Goal: Information Seeking & Learning: Compare options

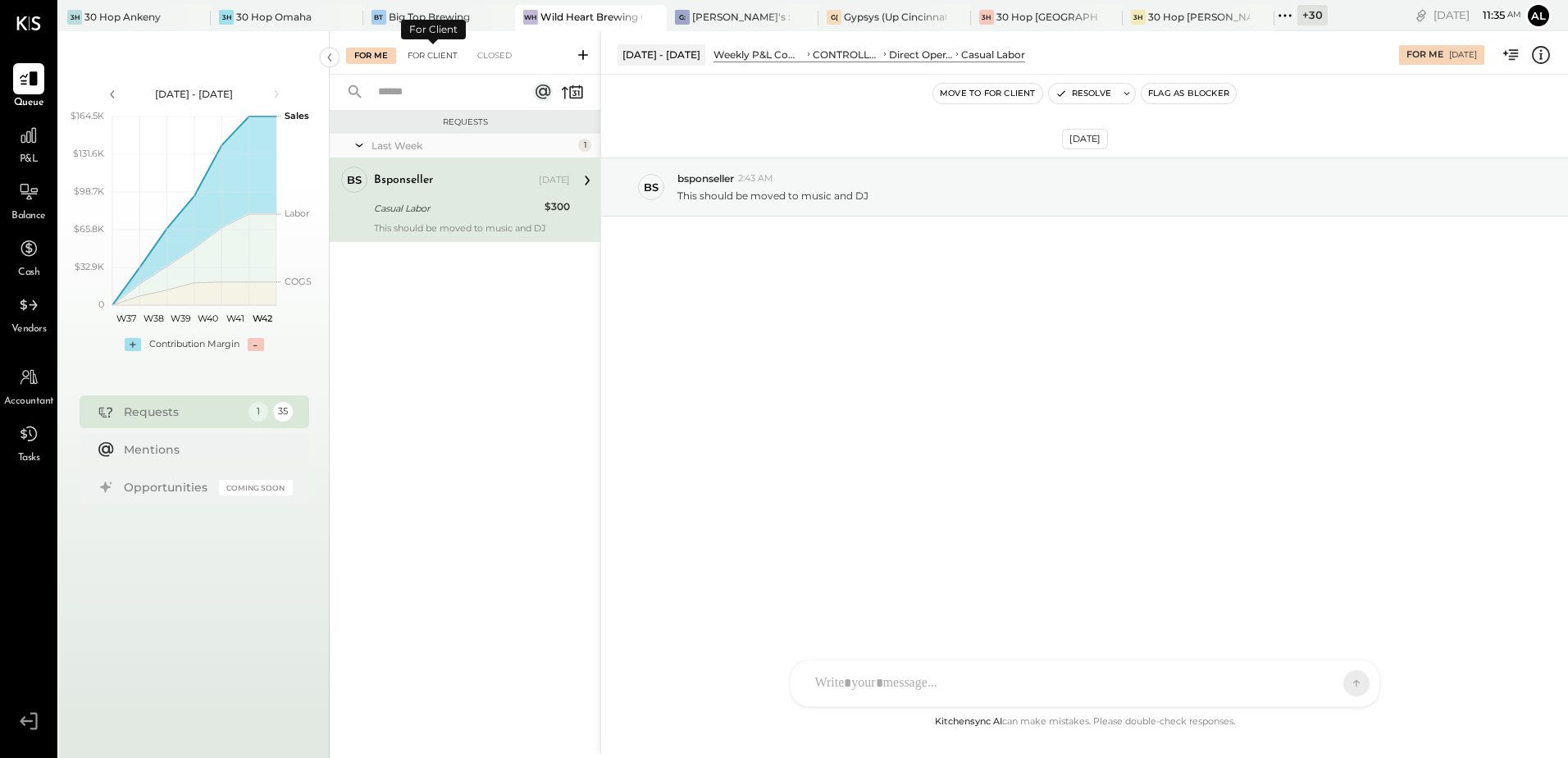
click at [437, 59] on div "For Client" at bounding box center [432, 55] width 66 height 16
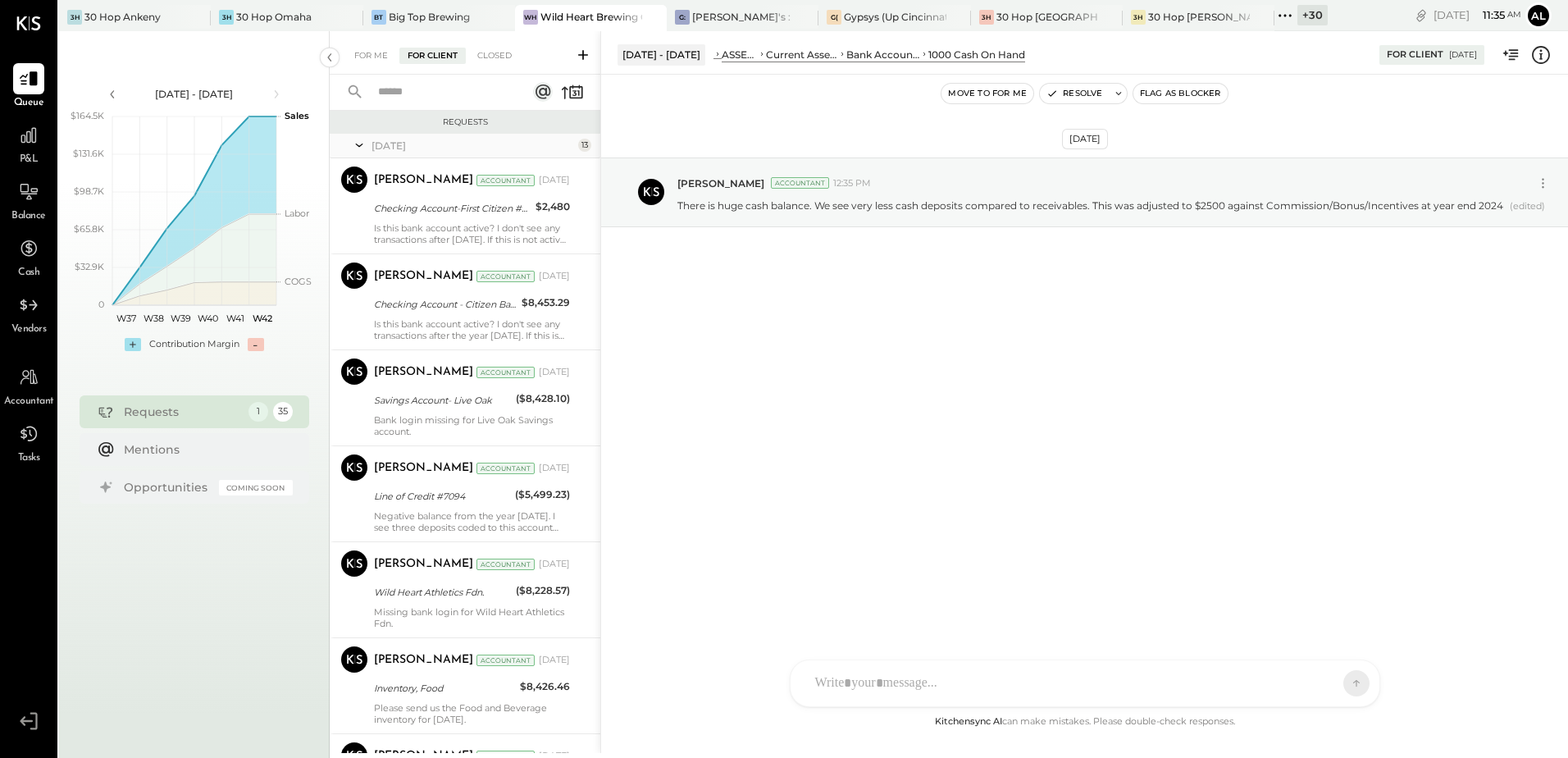
drag, startPoint x: 379, startPoint y: 54, endPoint x: 388, endPoint y: 43, distance: 14.2
click at [379, 54] on div "For Me" at bounding box center [371, 55] width 50 height 16
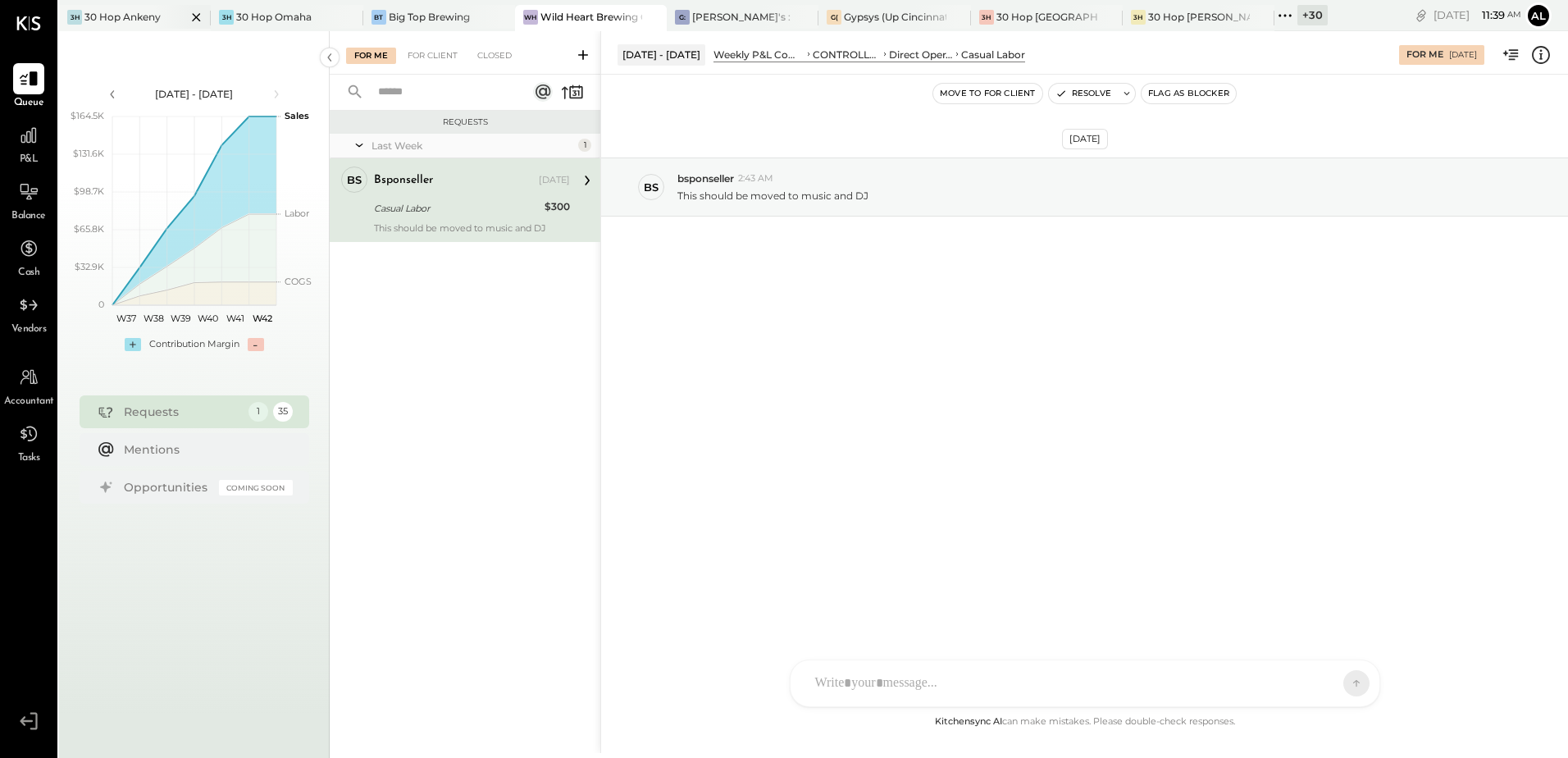
click at [147, 22] on div "30 Hop Ankeny" at bounding box center [122, 16] width 76 height 14
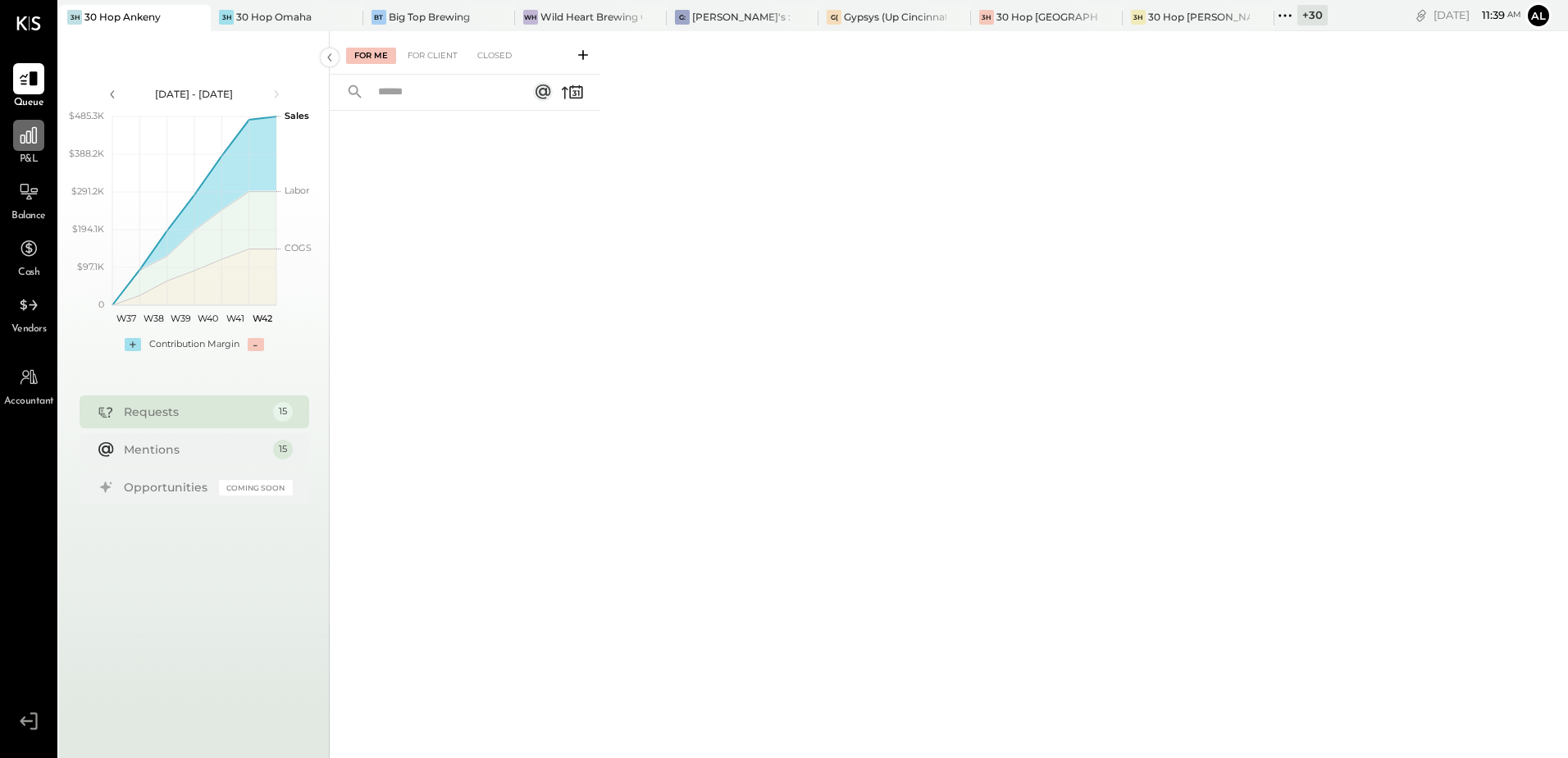
click at [36, 143] on icon at bounding box center [29, 135] width 21 height 21
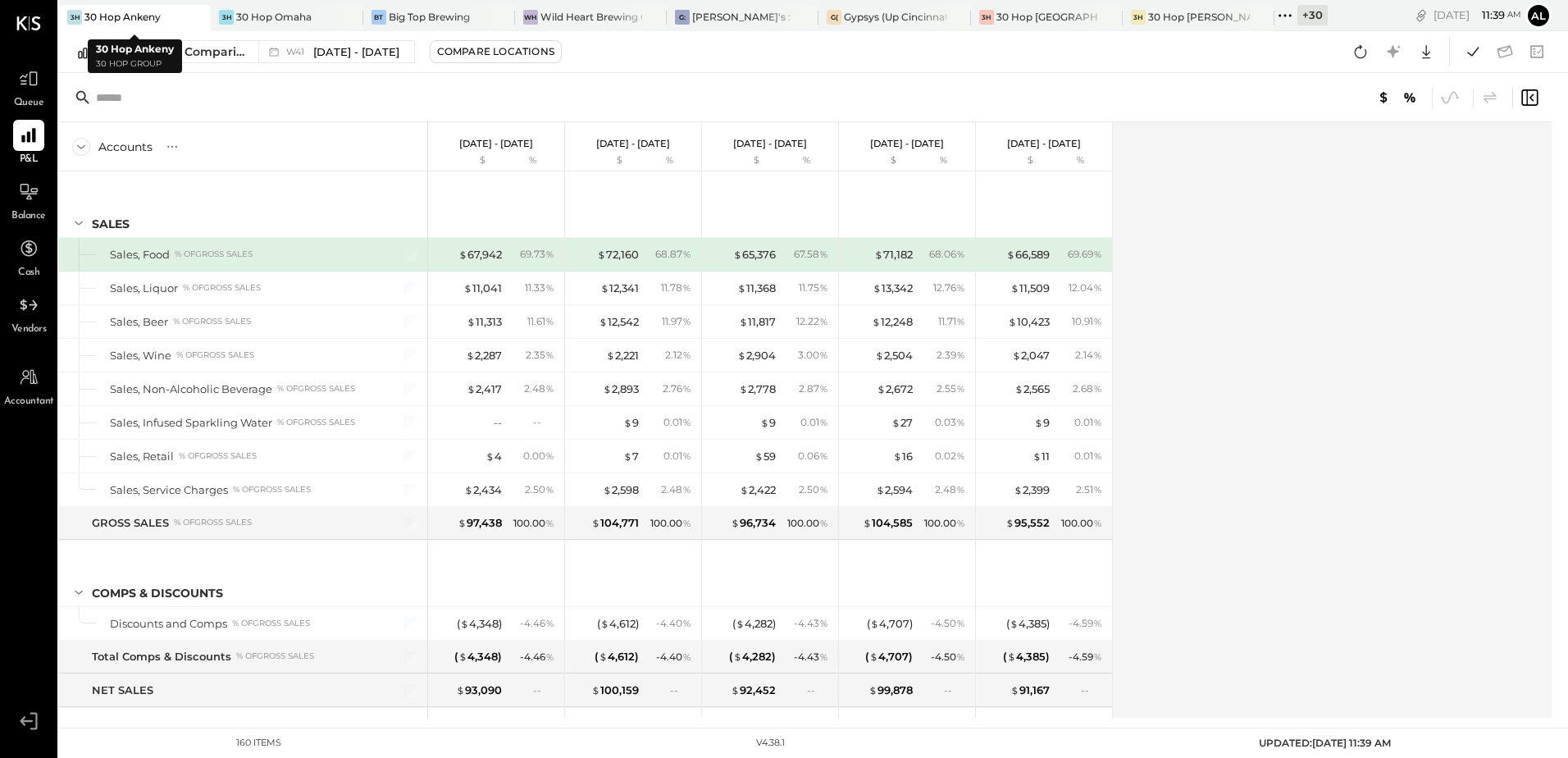
click at [134, 13] on div "30 Hop Ankeny" at bounding box center [122, 16] width 76 height 14
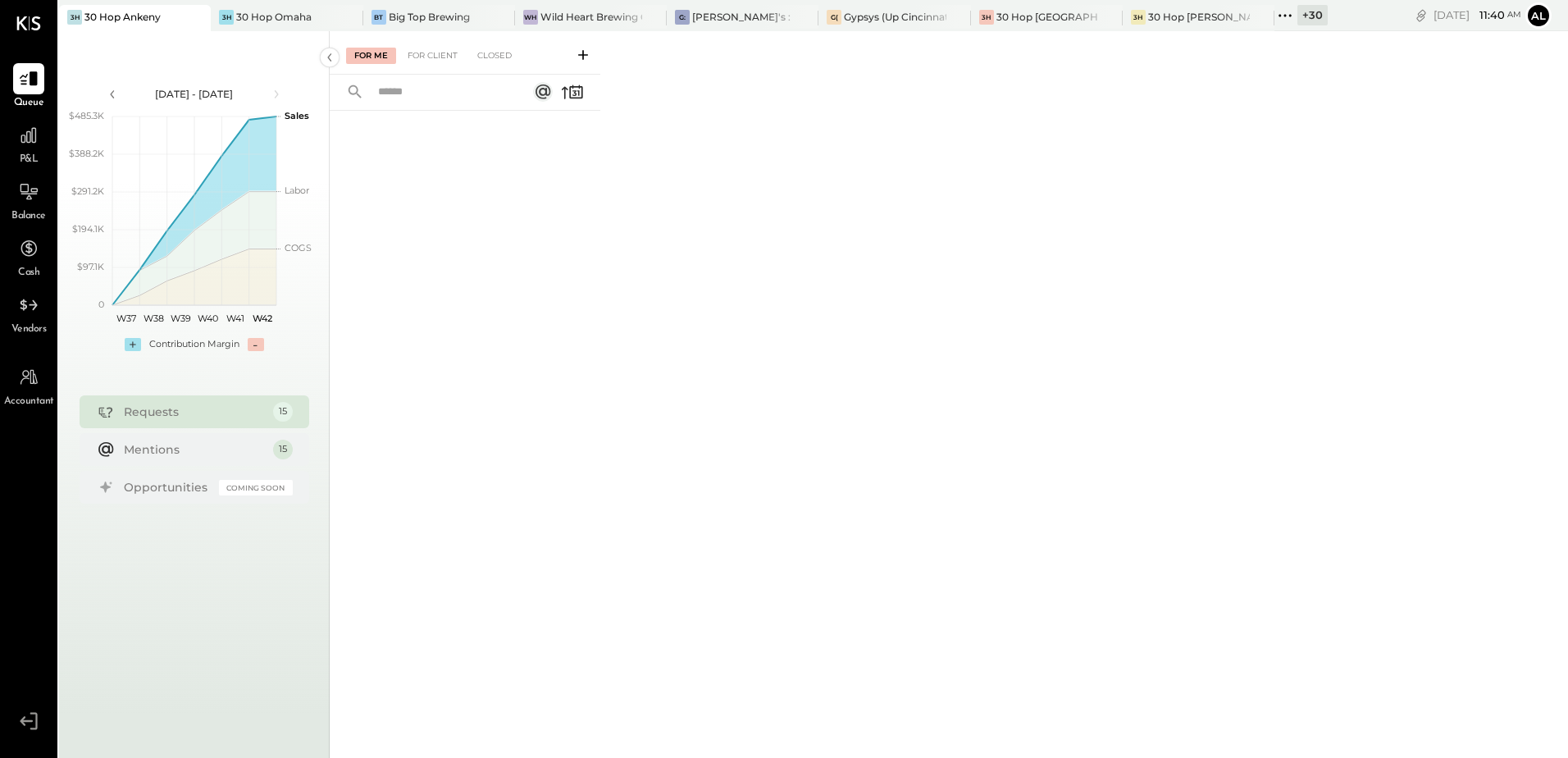
click at [42, 151] on div "P&L" at bounding box center [29, 143] width 32 height 48
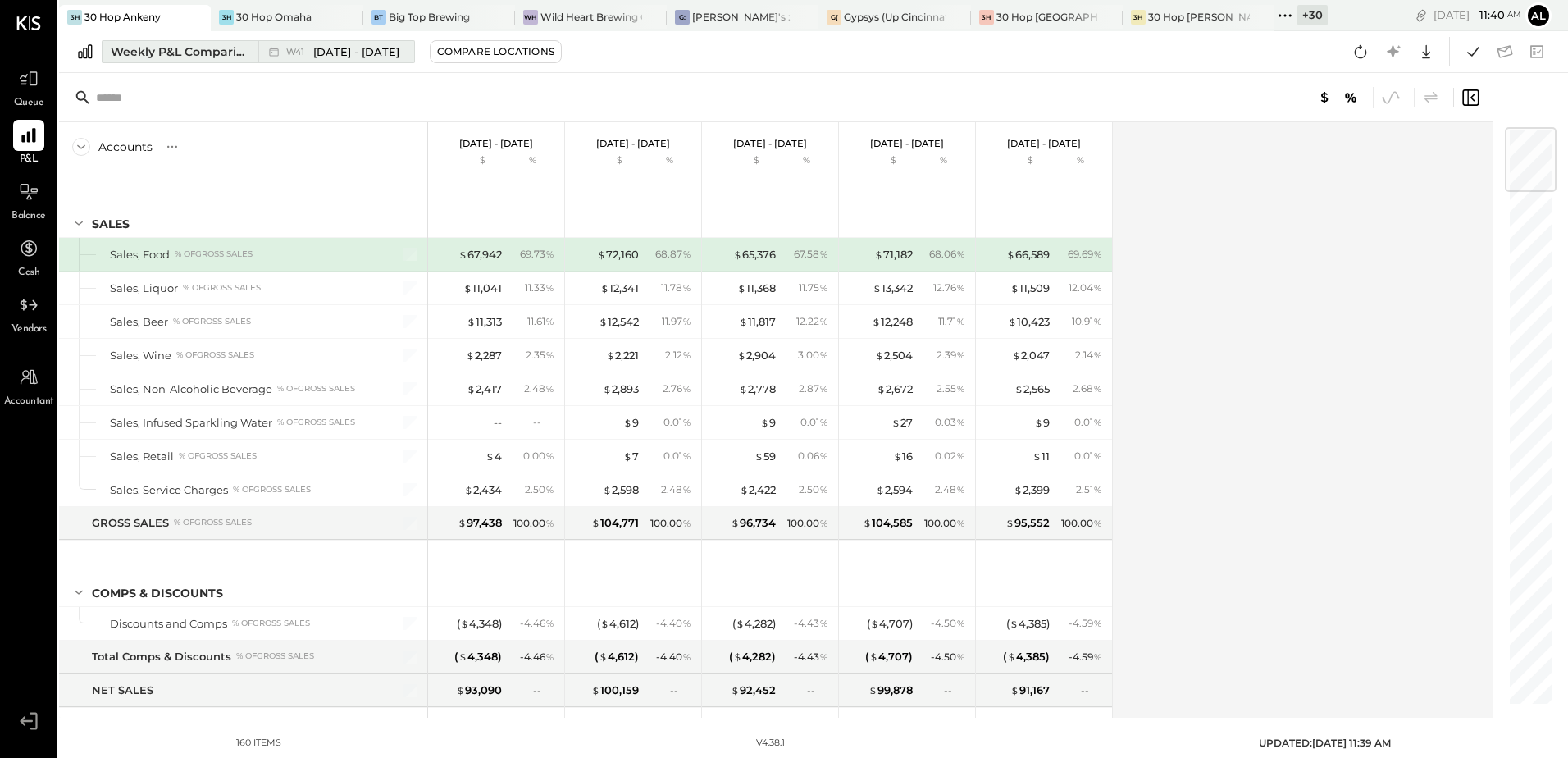
click at [171, 53] on div "Weekly P&L Comparison" at bounding box center [180, 51] width 138 height 16
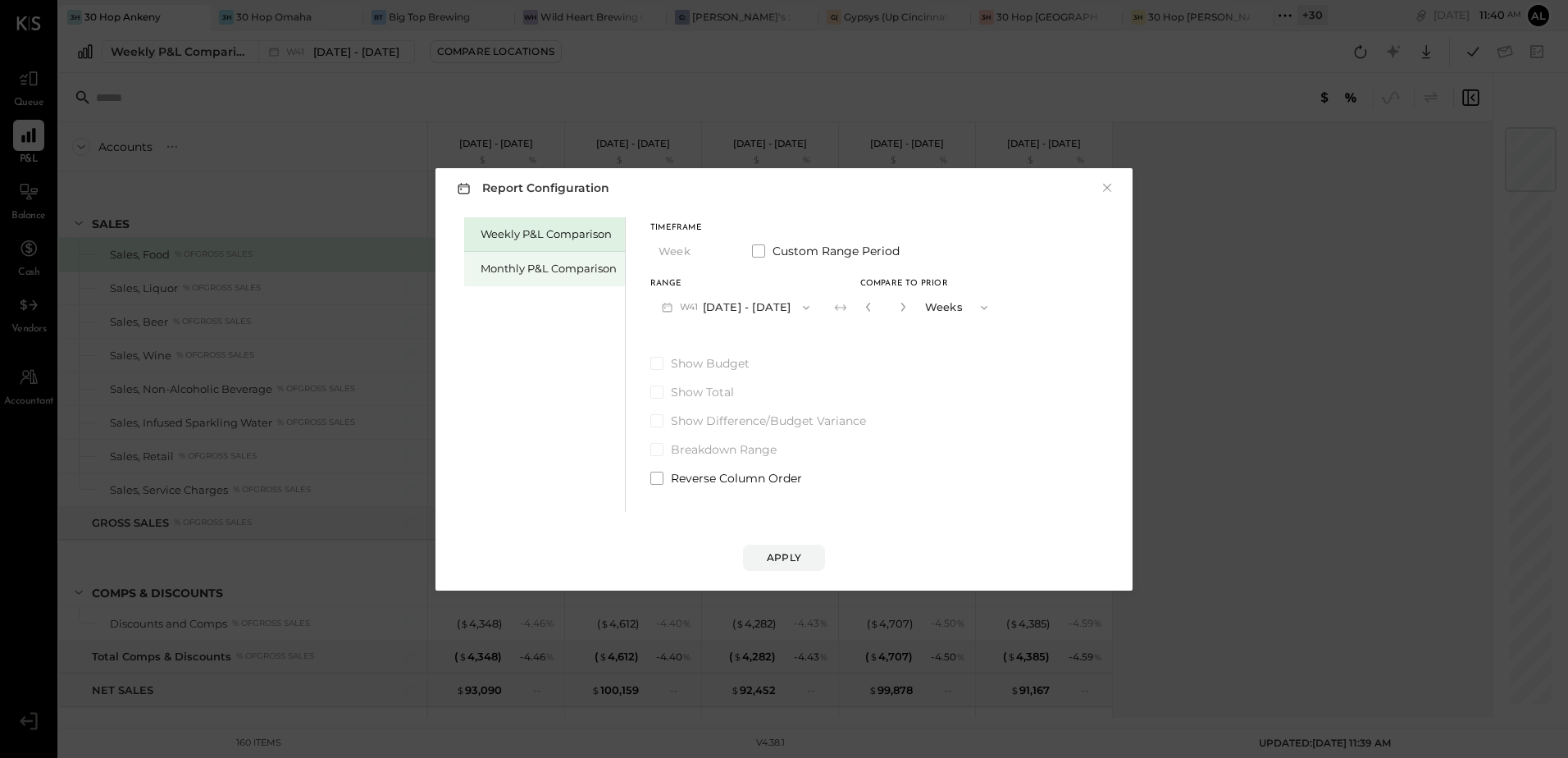
click at [530, 273] on div "Monthly P&L Comparison" at bounding box center [548, 269] width 136 height 15
click at [800, 313] on icon "button" at bounding box center [806, 308] width 13 height 13
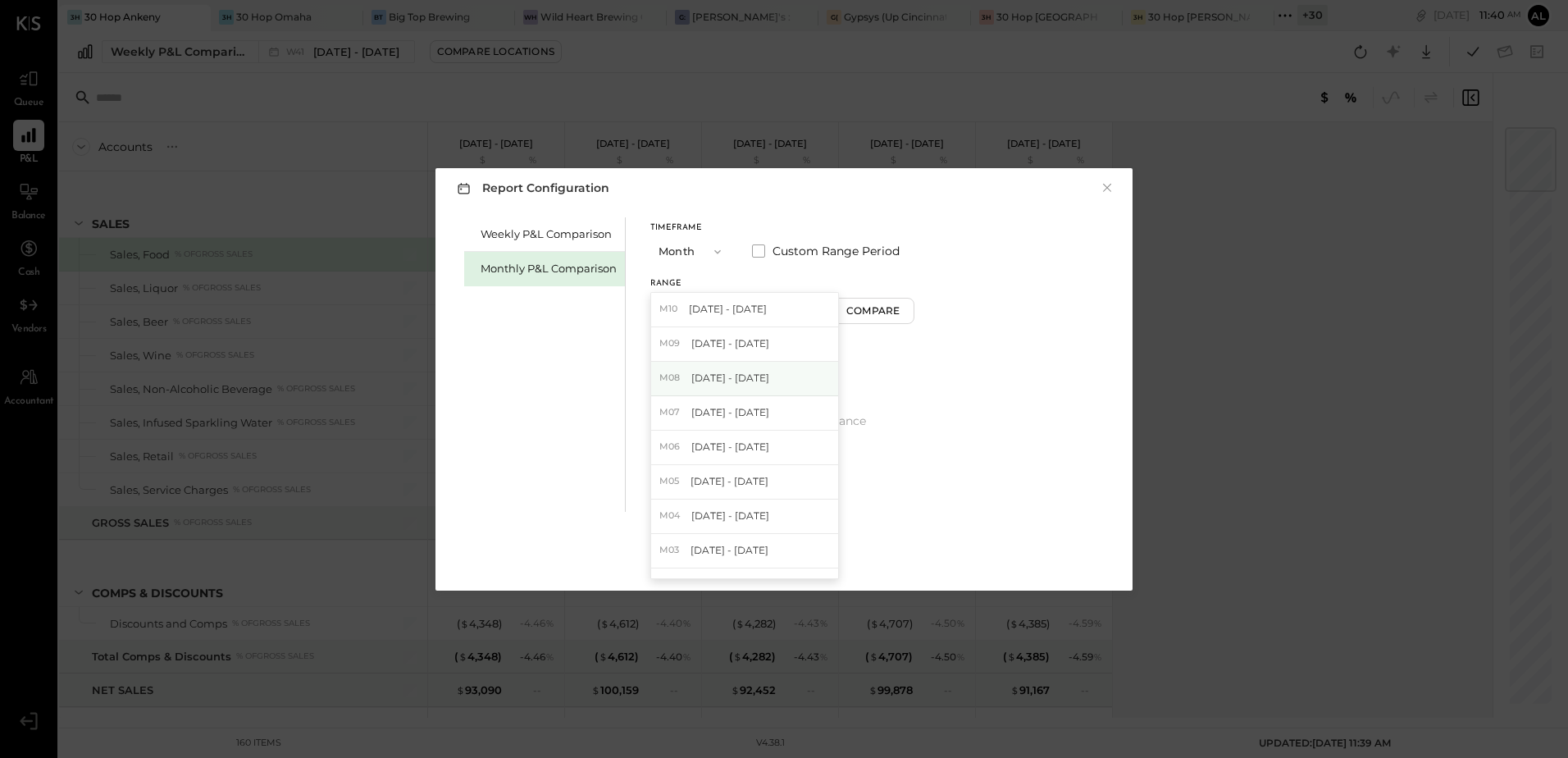
click at [727, 378] on span "[DATE] - [DATE]" at bounding box center [730, 378] width 78 height 14
click at [800, 566] on button "Apply" at bounding box center [784, 557] width 82 height 26
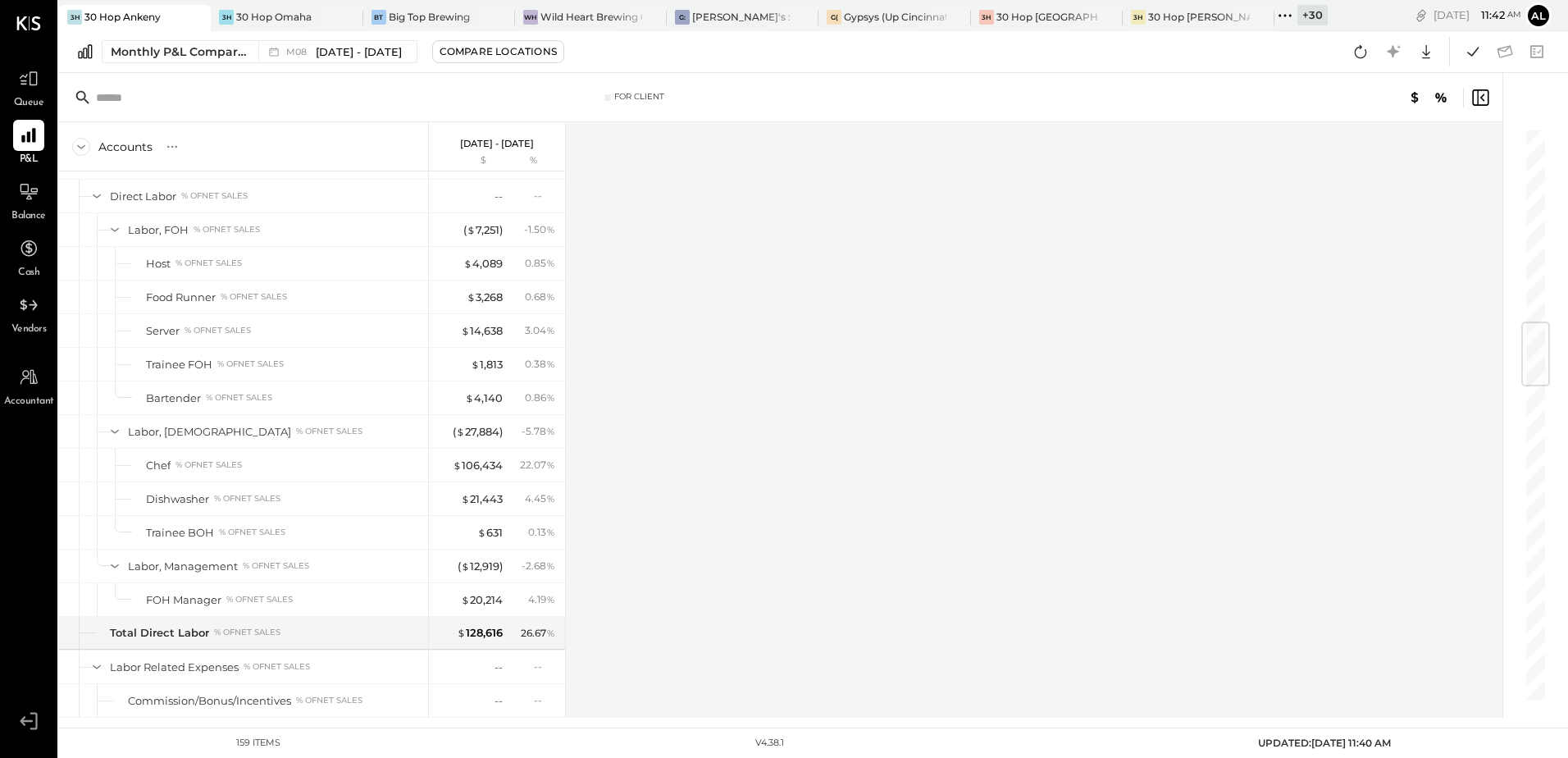
scroll to position [1395, 0]
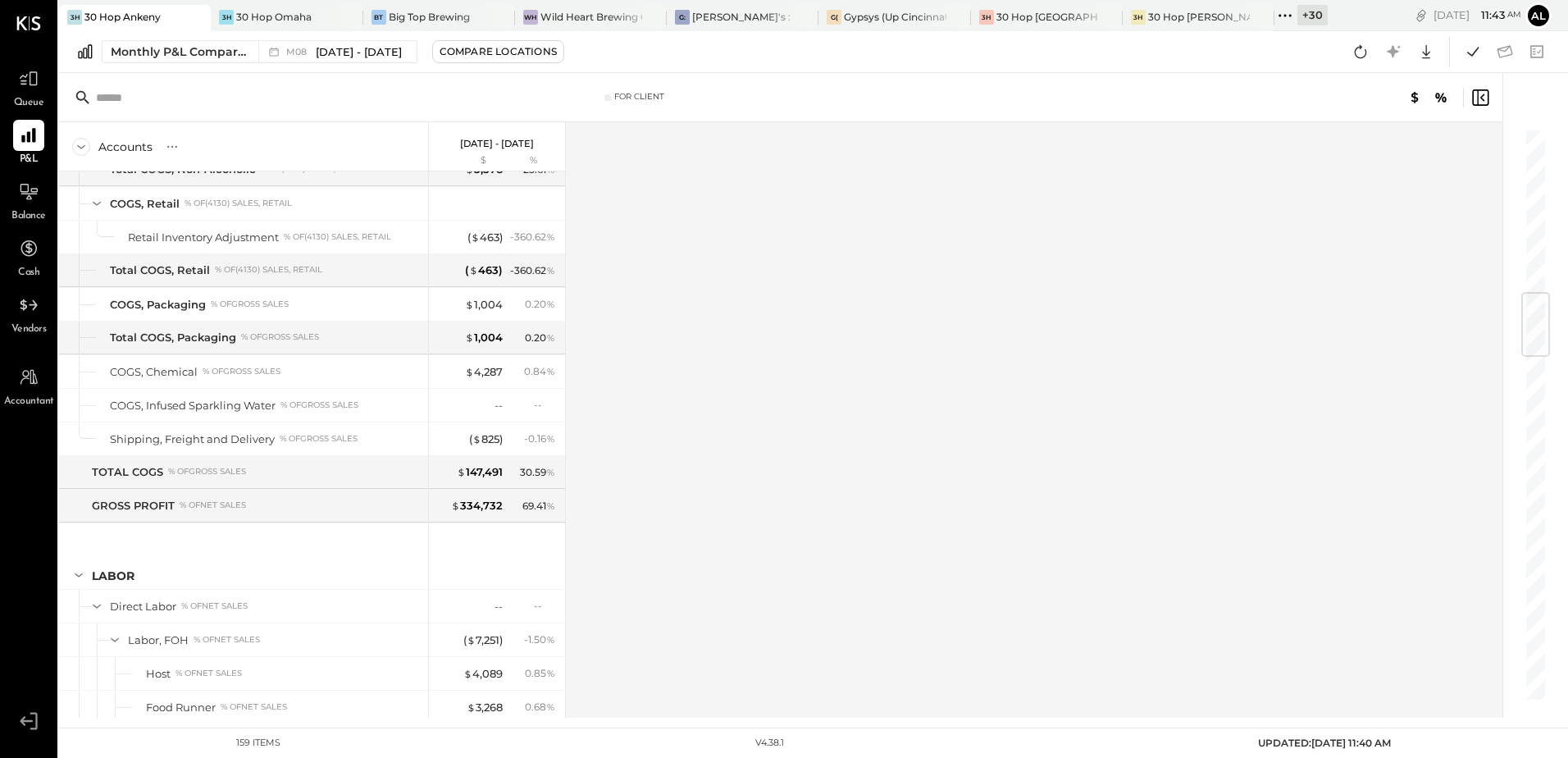
click at [1286, 11] on icon at bounding box center [1284, 15] width 21 height 21
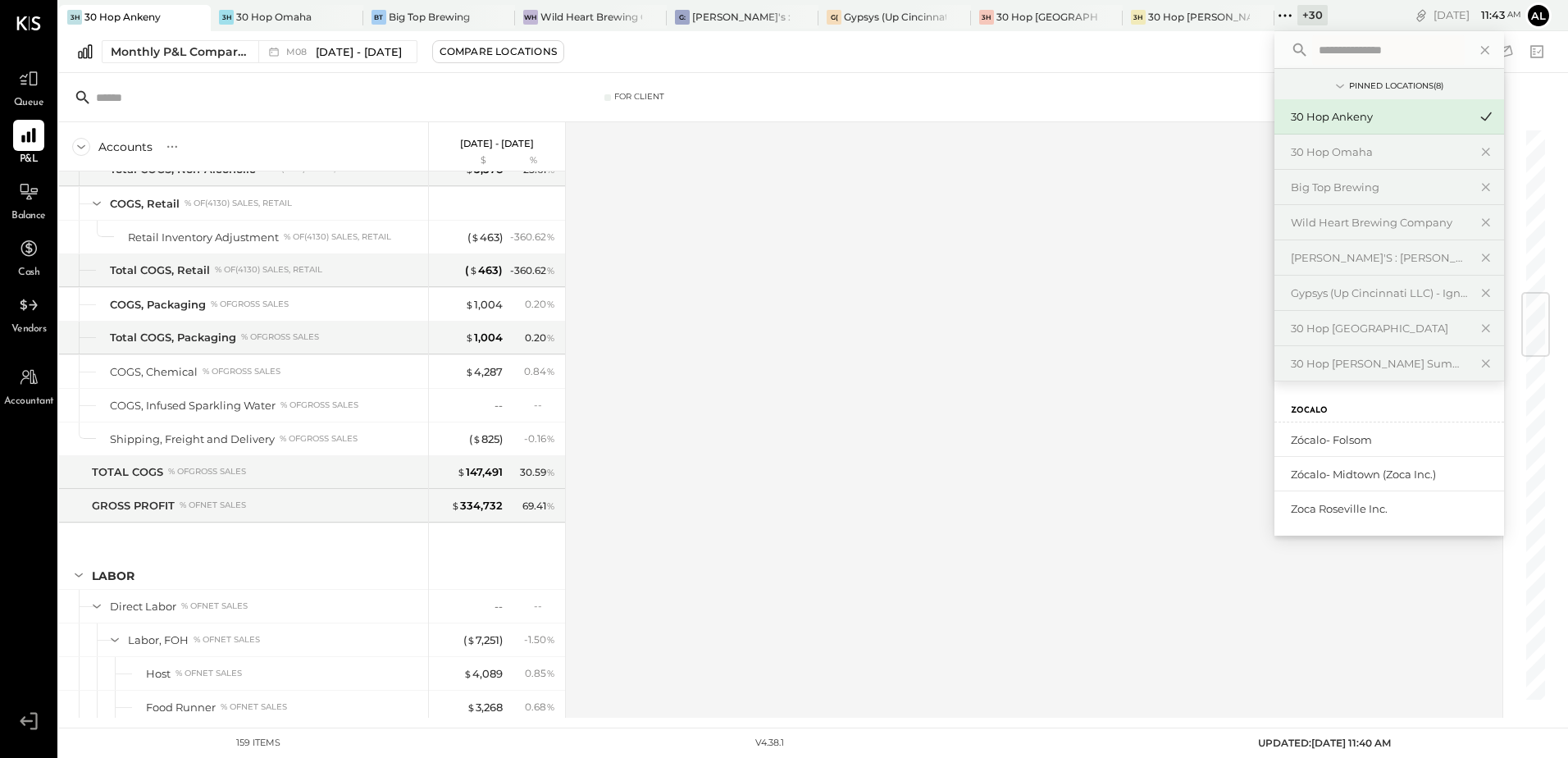
click at [1102, 181] on div "Accounts S % GL [DATE] - [DATE] $ % SALES Sales, Food % of GROSS SALES Sales, L…" at bounding box center [782, 420] width 1446 height 596
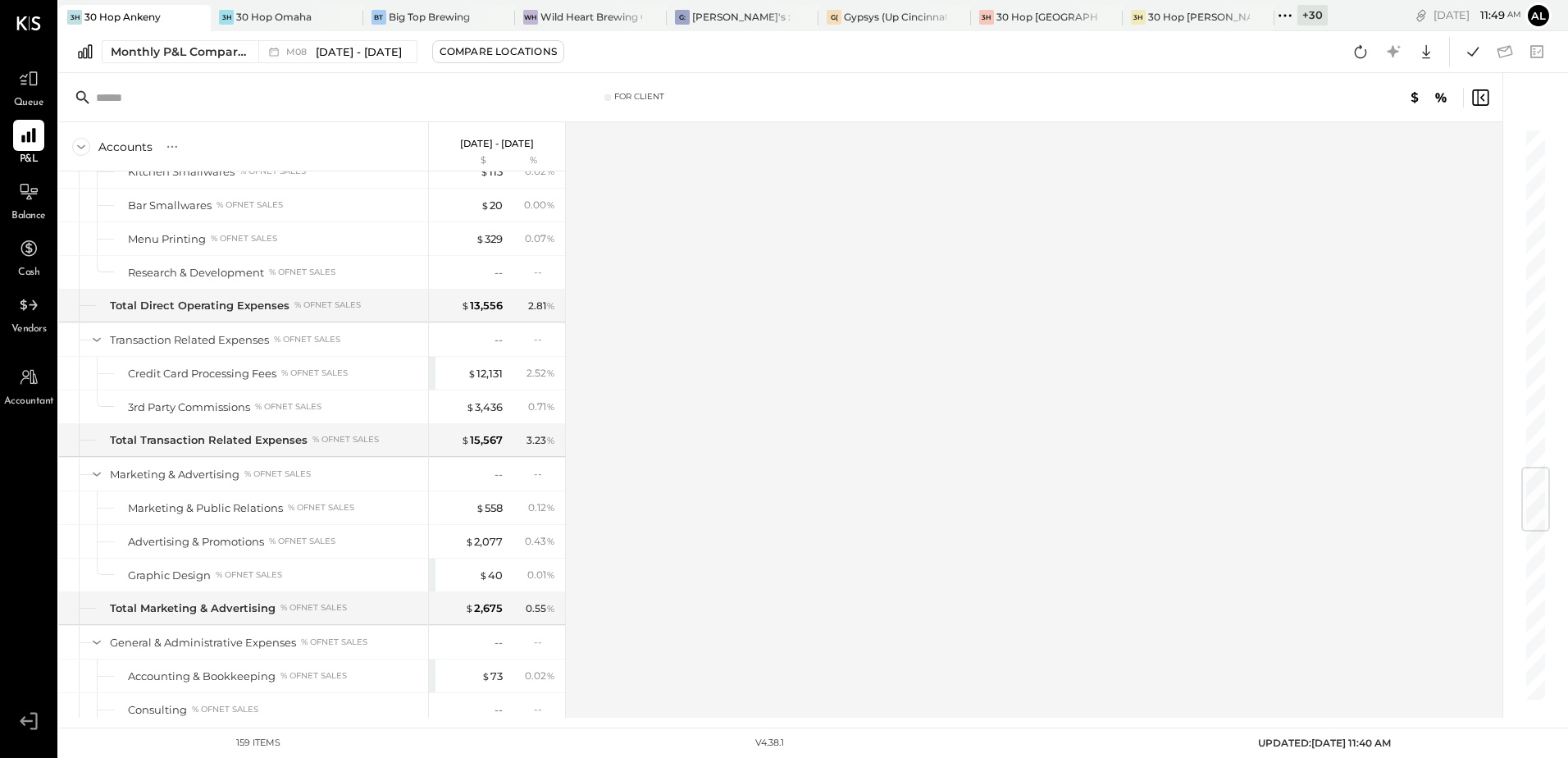
scroll to position [3035, 0]
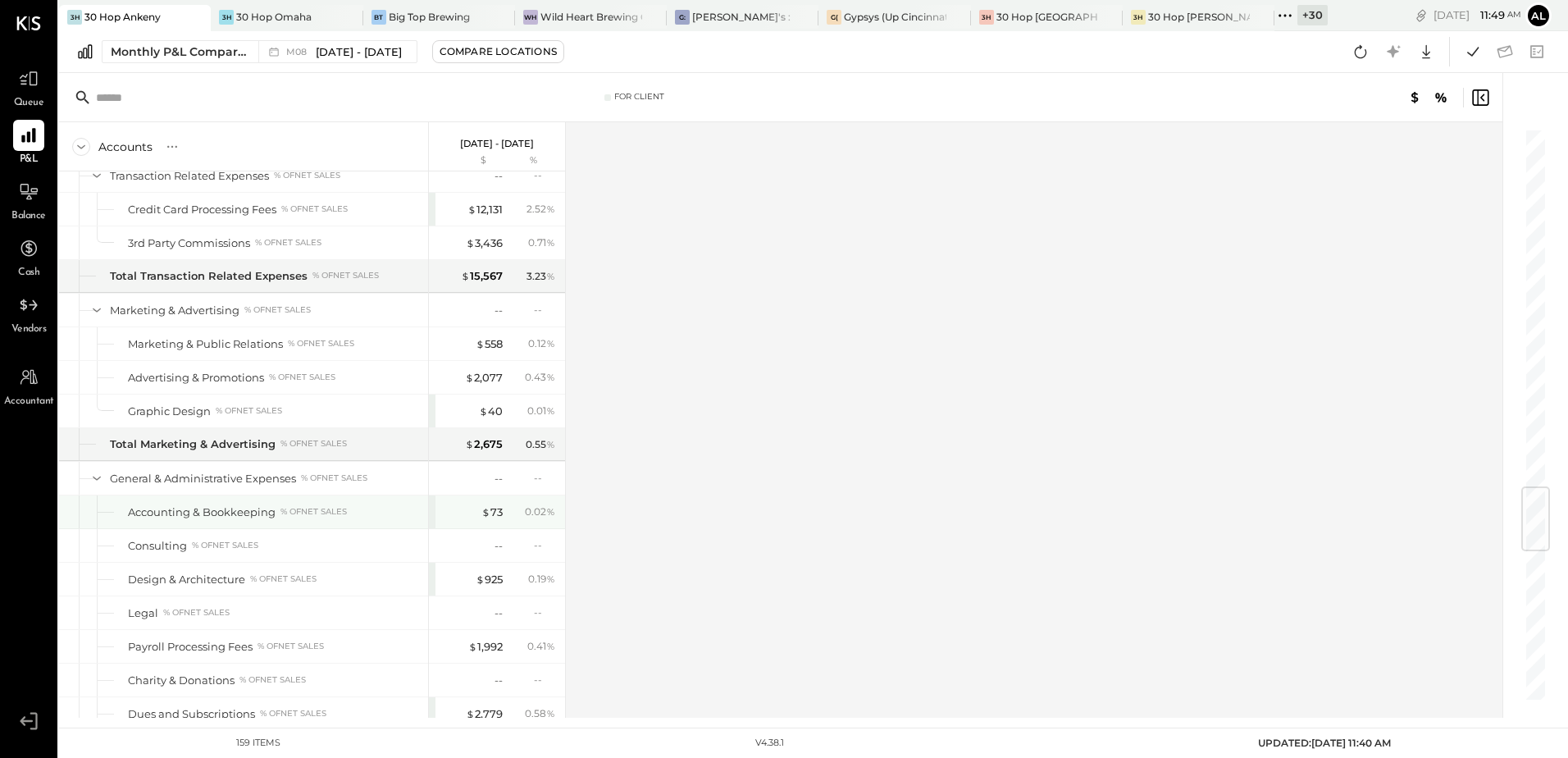
drag, startPoint x: 500, startPoint y: 511, endPoint x: 770, endPoint y: 453, distance: 276.2
click at [500, 511] on div "$ 73" at bounding box center [492, 512] width 21 height 15
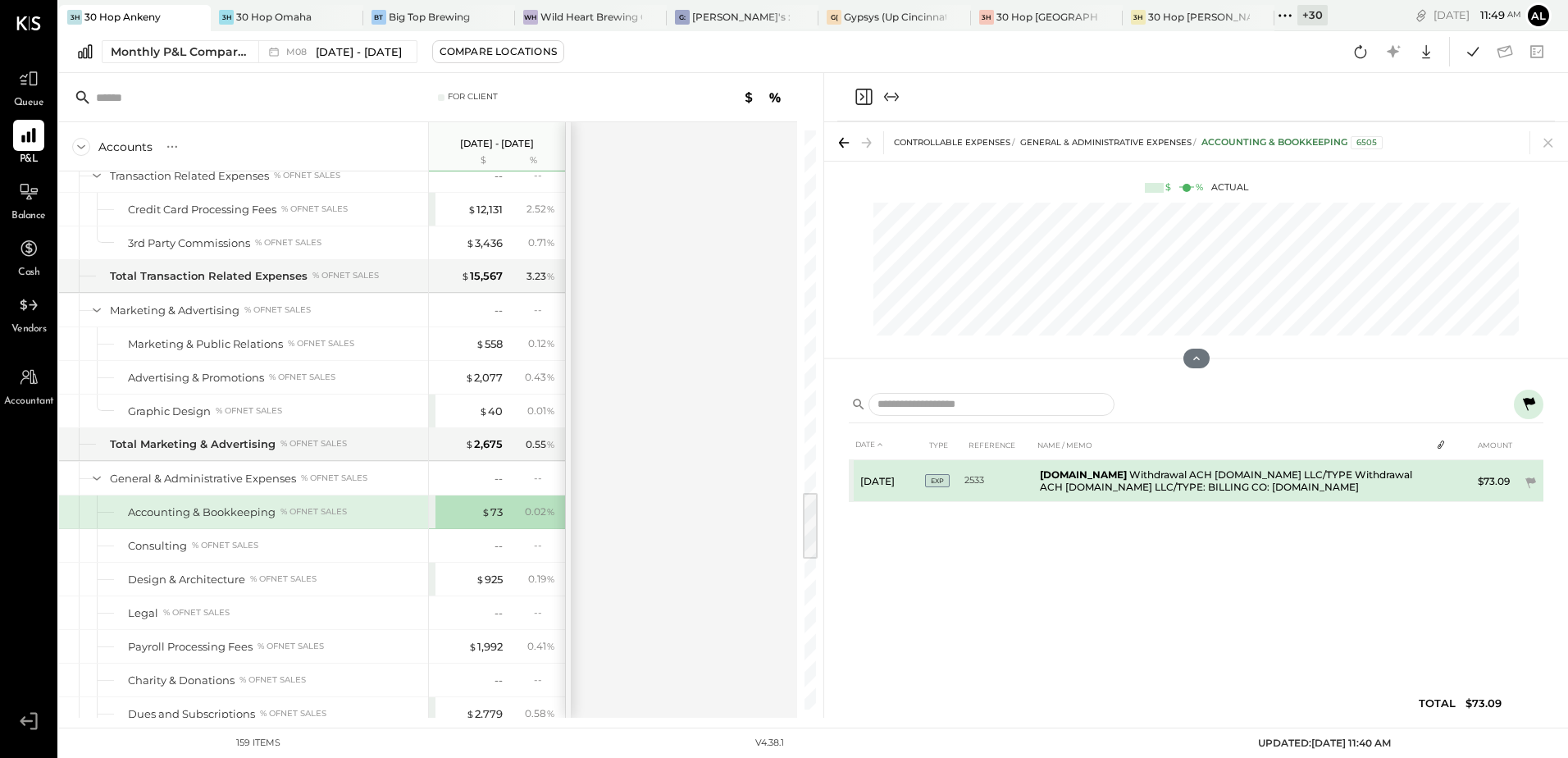
click at [1176, 482] on td "[DOMAIN_NAME] Withdrawal ACH [DOMAIN_NAME] LLC/TYPE Withdrawal ACH [DOMAIN_NAME…" at bounding box center [1231, 481] width 397 height 42
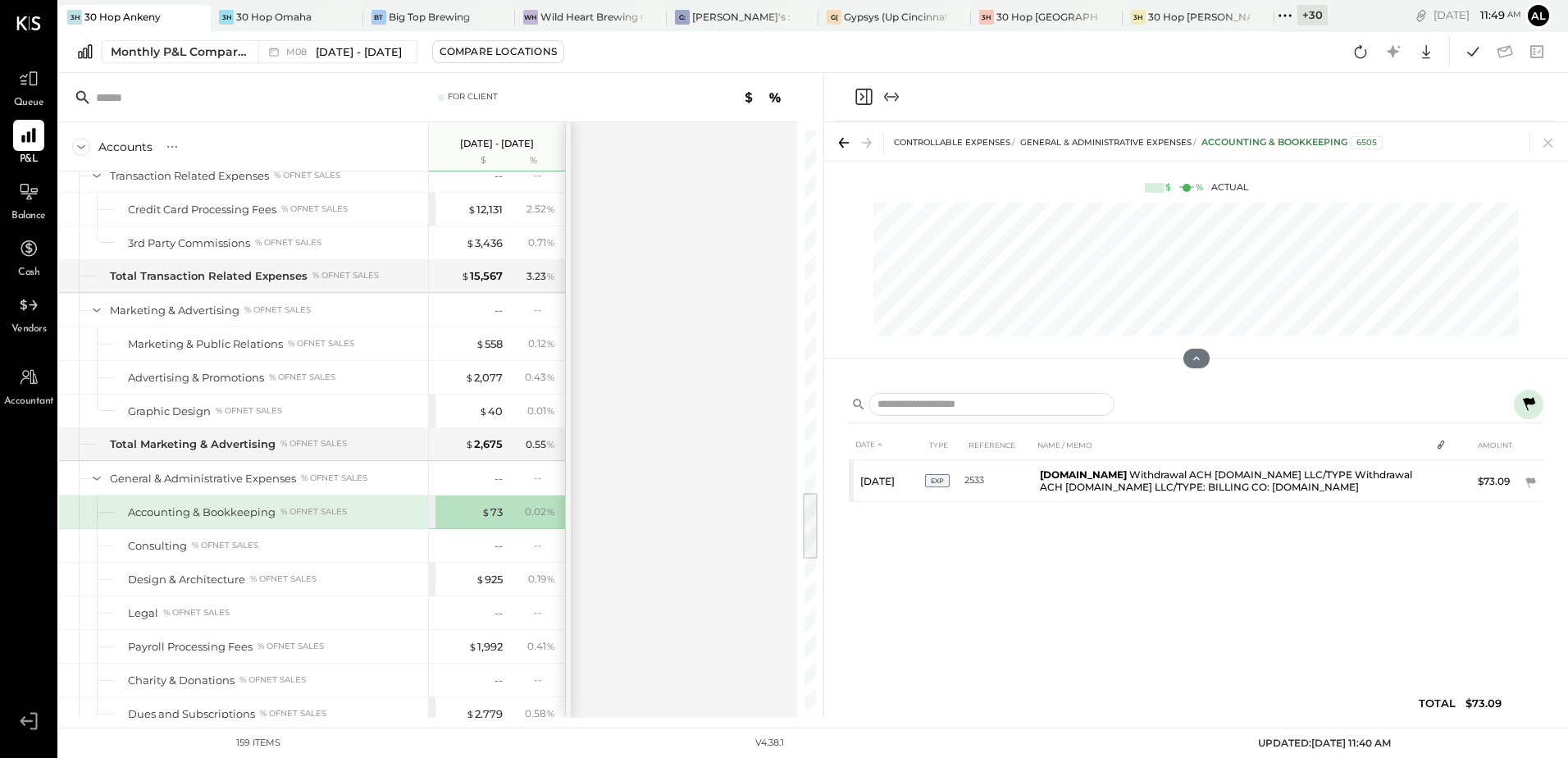
click at [1529, 404] on icon at bounding box center [1528, 403] width 12 height 13
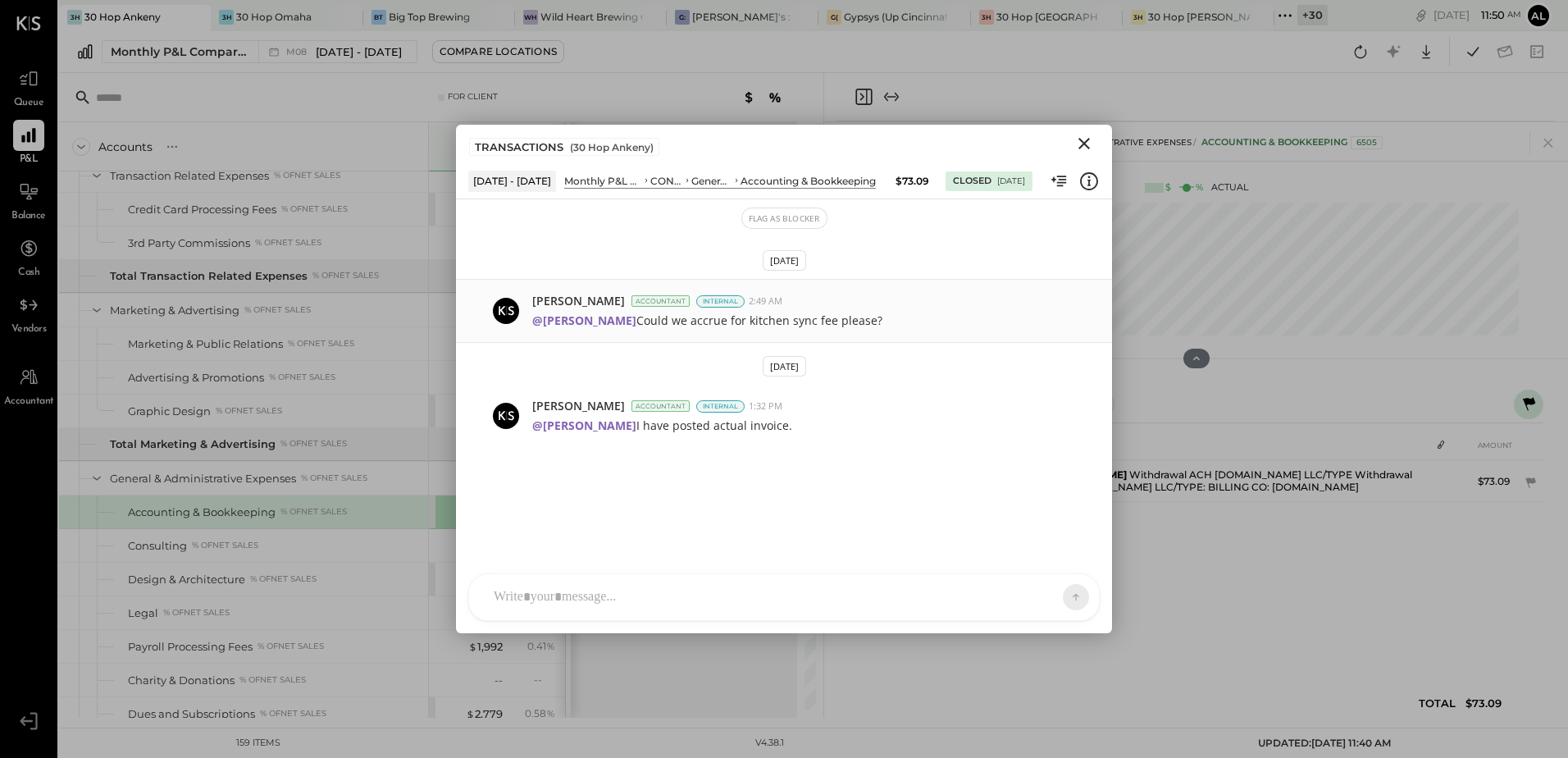
drag, startPoint x: 634, startPoint y: 321, endPoint x: 871, endPoint y: 325, distance: 237.0
click at [871, 325] on p "@[PERSON_NAME] Could we accrue for kitchen sync fee please?" at bounding box center [707, 320] width 350 height 16
drag, startPoint x: 871, startPoint y: 325, endPoint x: 851, endPoint y: 319, distance: 20.9
click at [851, 319] on p "@[PERSON_NAME] Could we accrue for kitchen sync fee please?" at bounding box center [707, 320] width 350 height 16
click at [1081, 155] on div "TRANSACTIONS ( 30 Hop Ankeny )" at bounding box center [784, 142] width 655 height 37
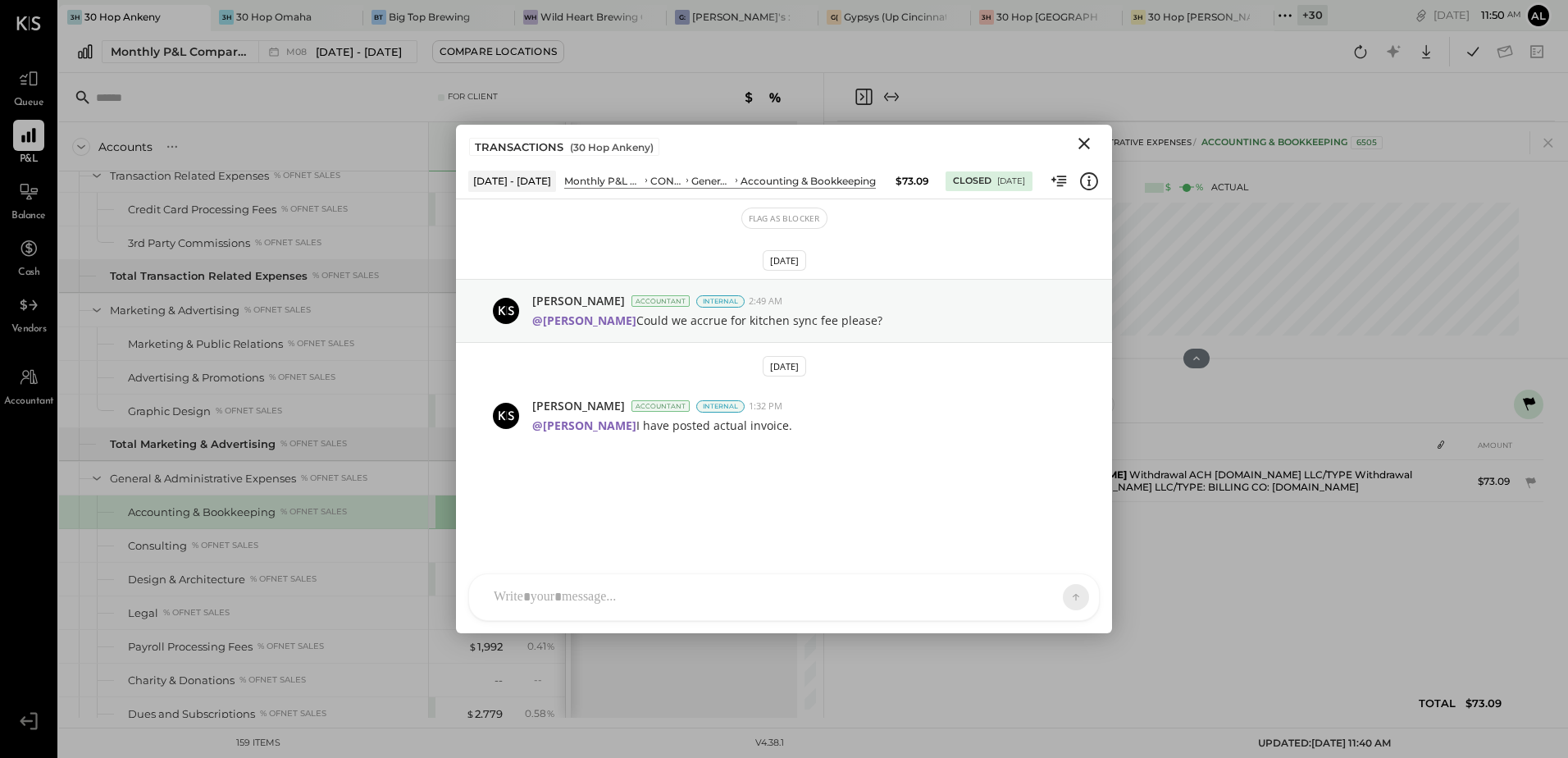
click at [1084, 141] on icon "Close" at bounding box center [1084, 143] width 20 height 20
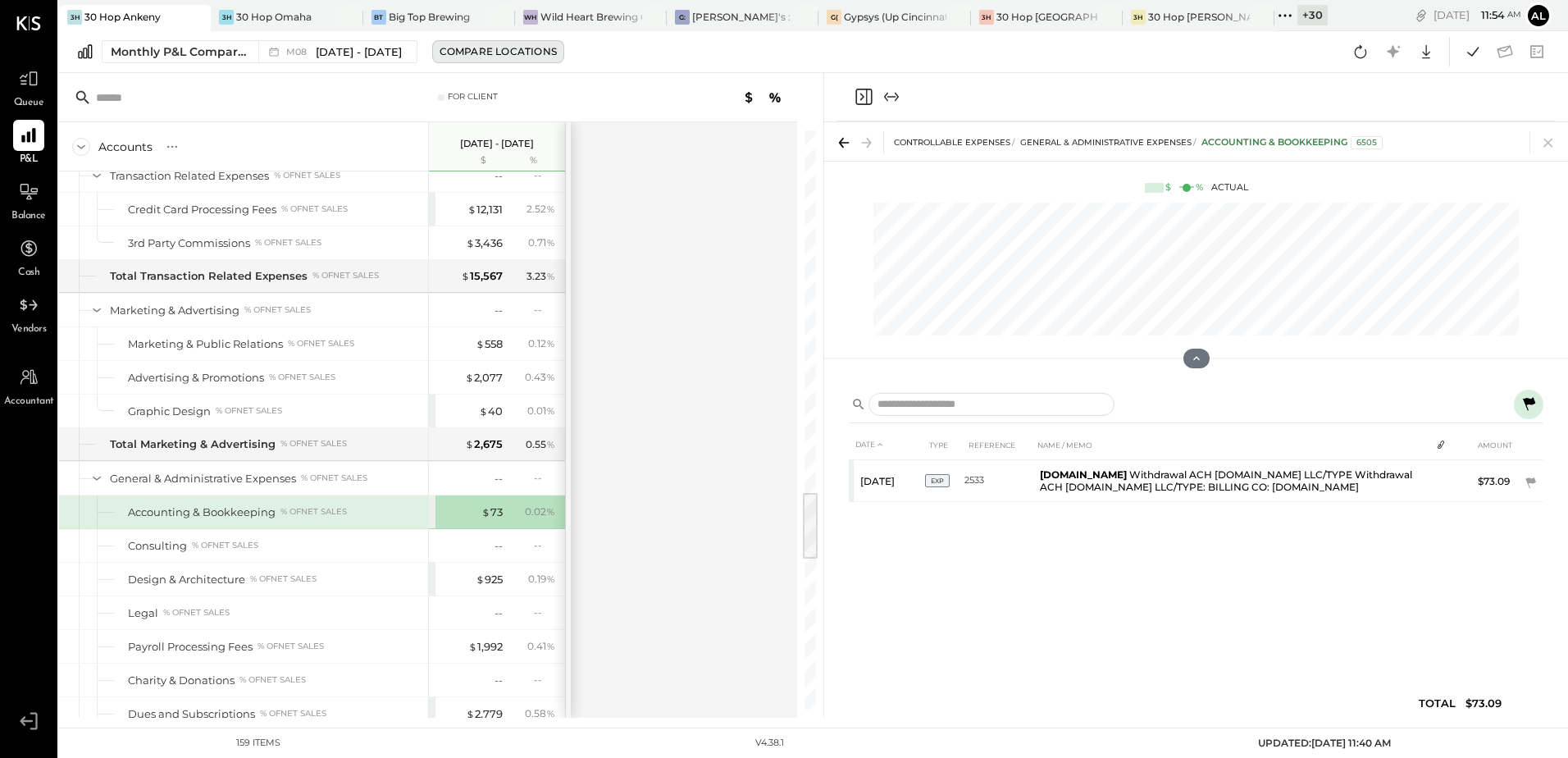
click at [494, 57] on div "Compare Locations" at bounding box center [498, 51] width 118 height 14
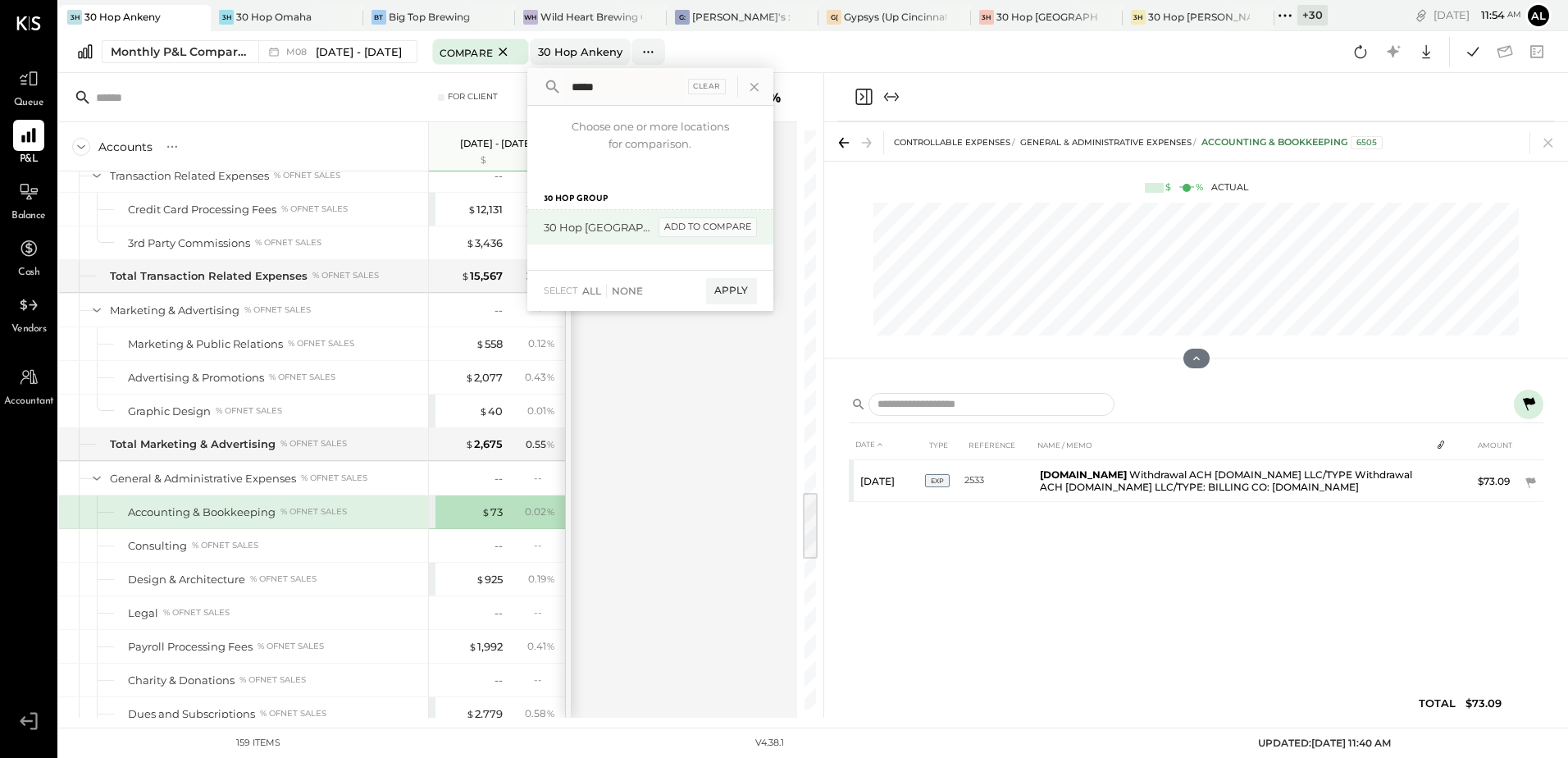
type input "*****"
click at [658, 219] on div "add to compare" at bounding box center [707, 227] width 98 height 20
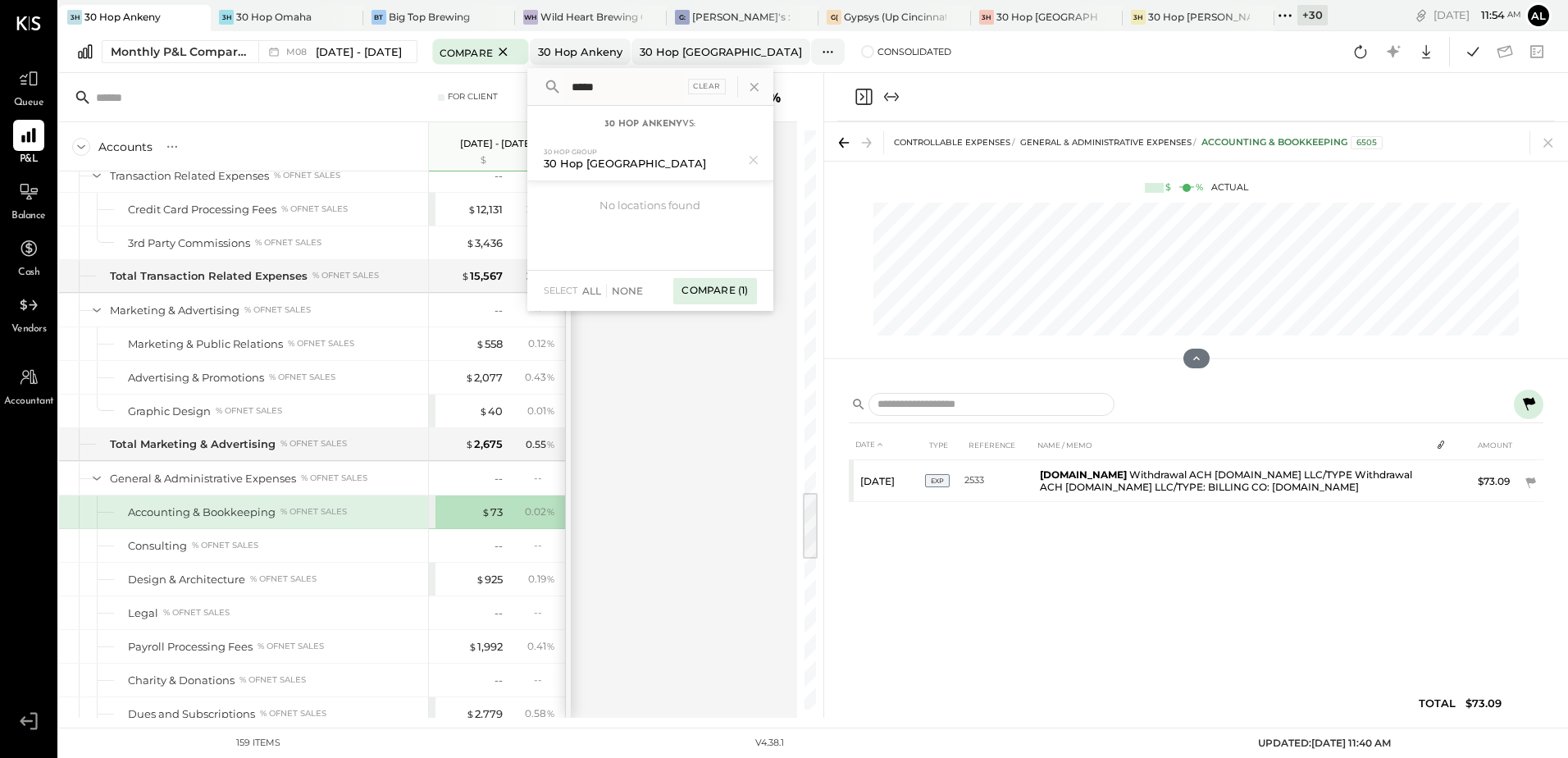
click at [706, 290] on div "Compare (1)" at bounding box center [714, 291] width 83 height 26
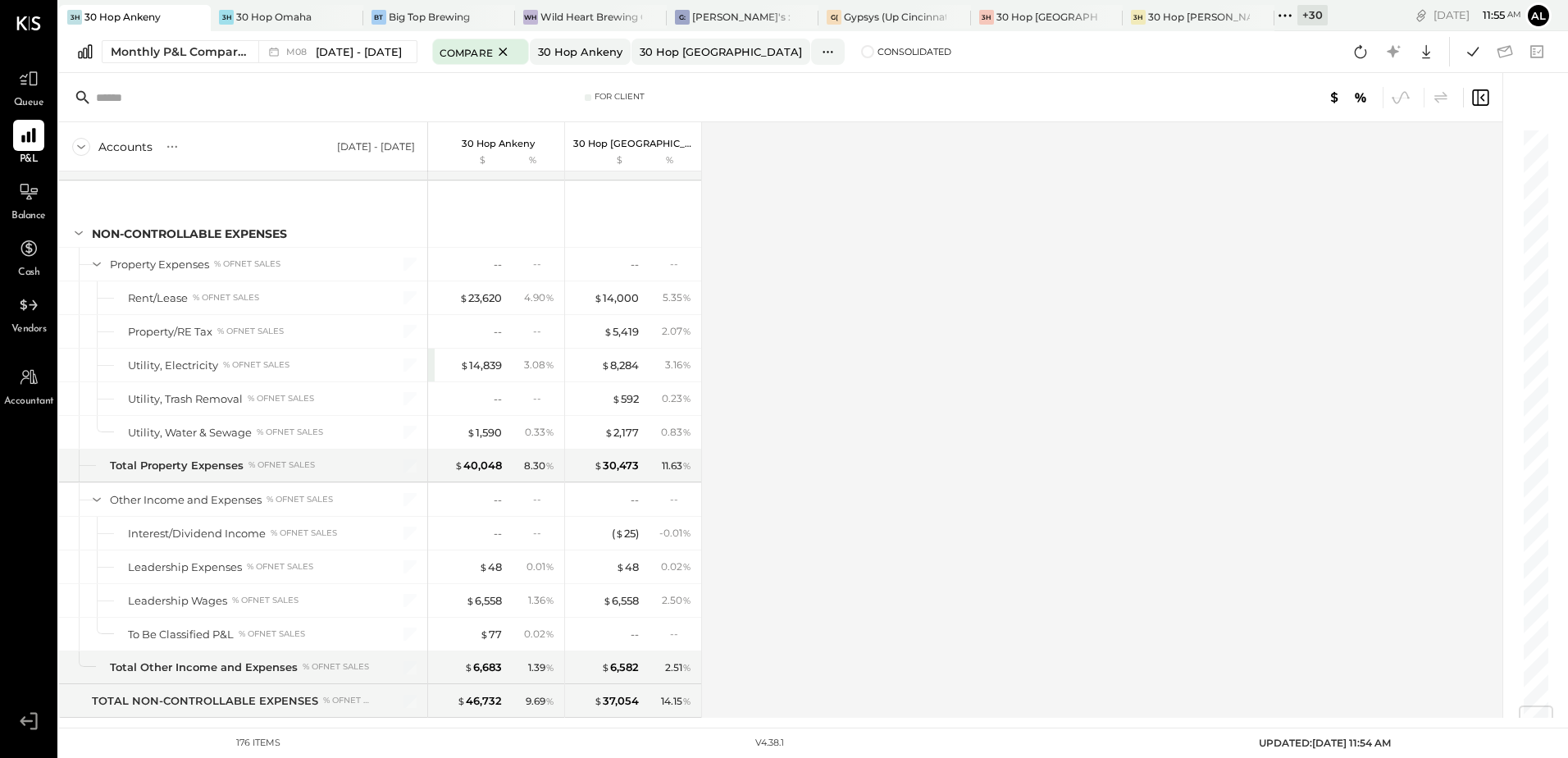
scroll to position [4868, 0]
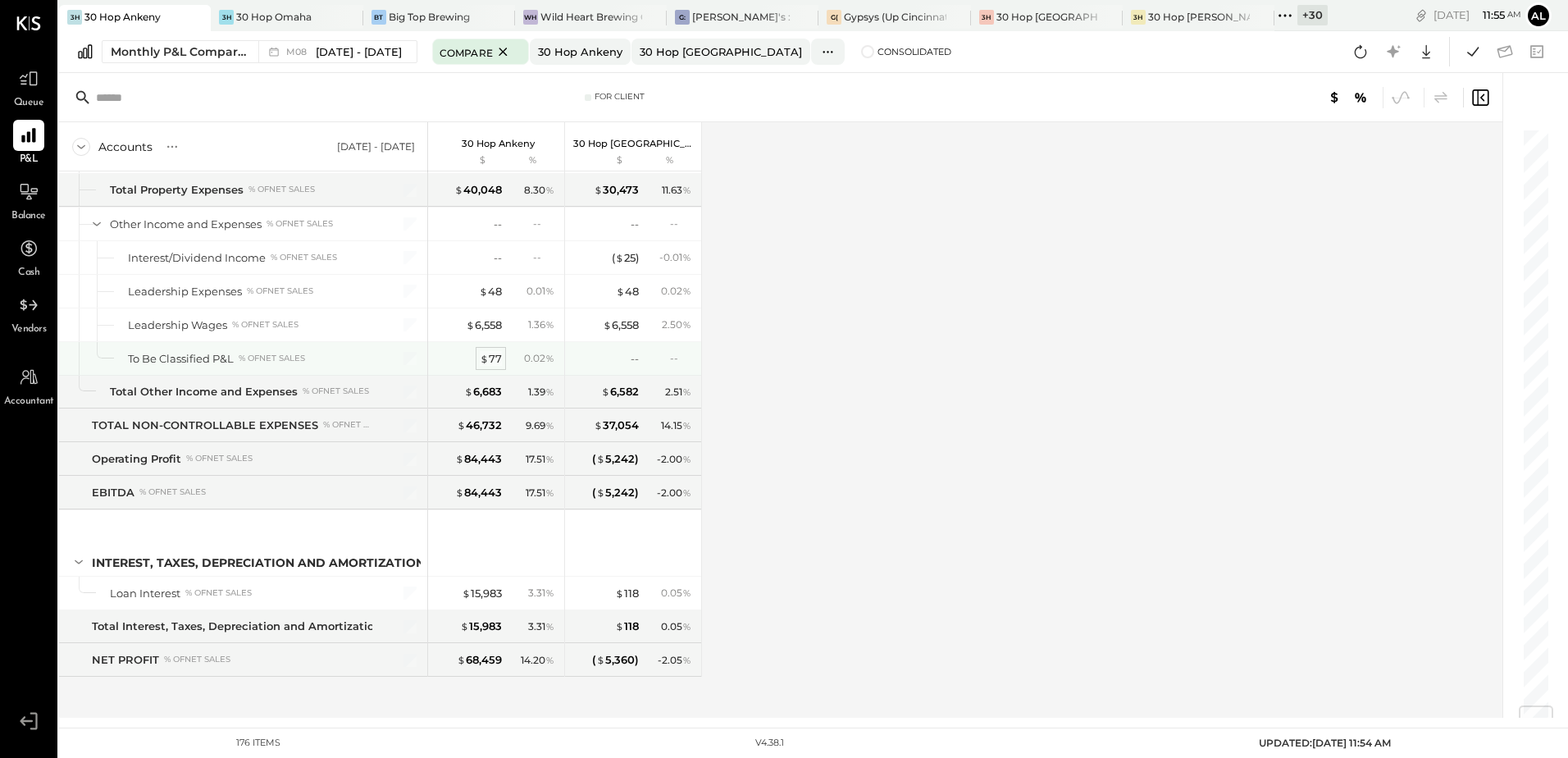
click at [497, 358] on div "$ 77" at bounding box center [490, 358] width 22 height 15
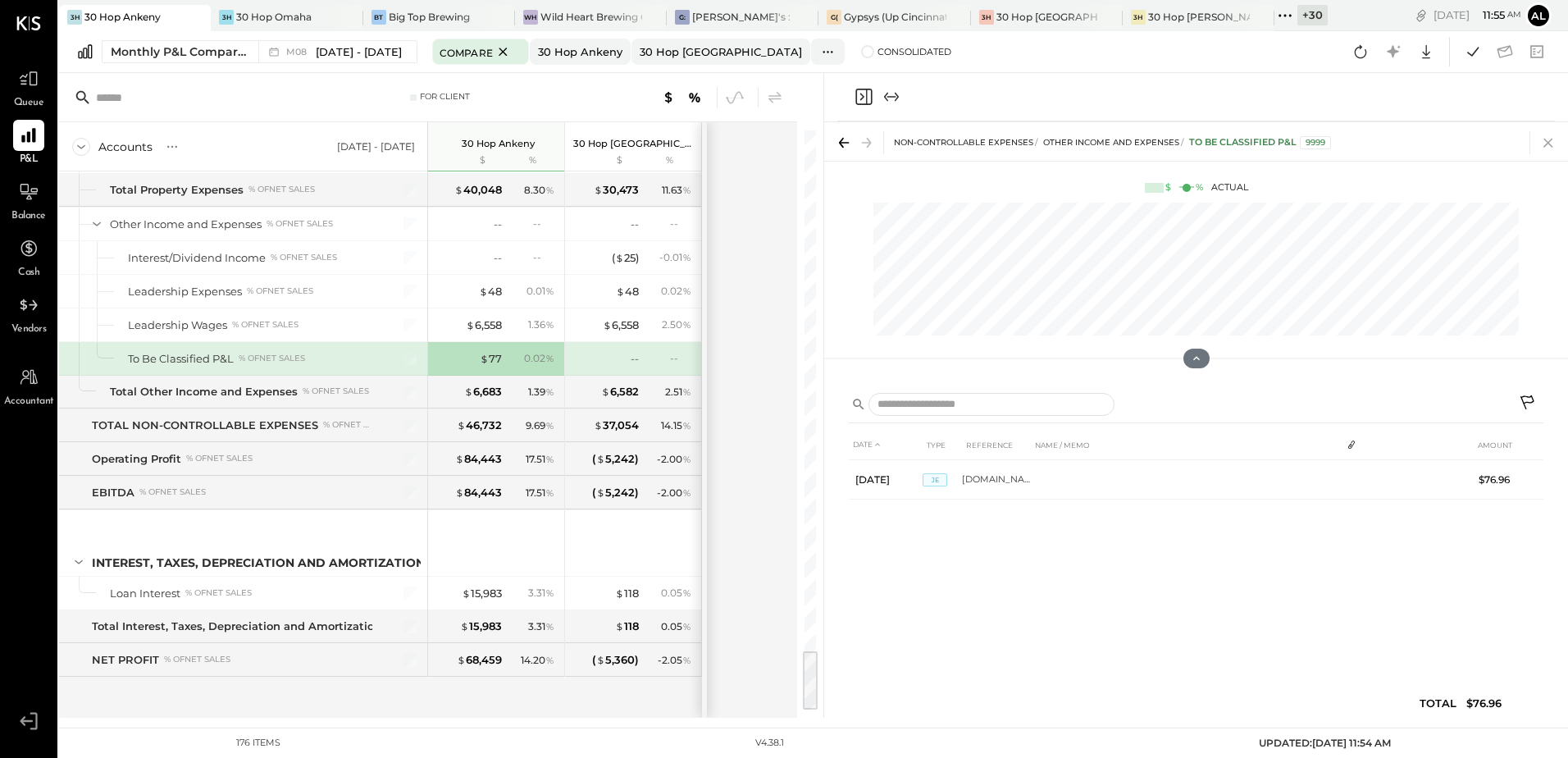
click at [1552, 143] on icon at bounding box center [1548, 142] width 23 height 23
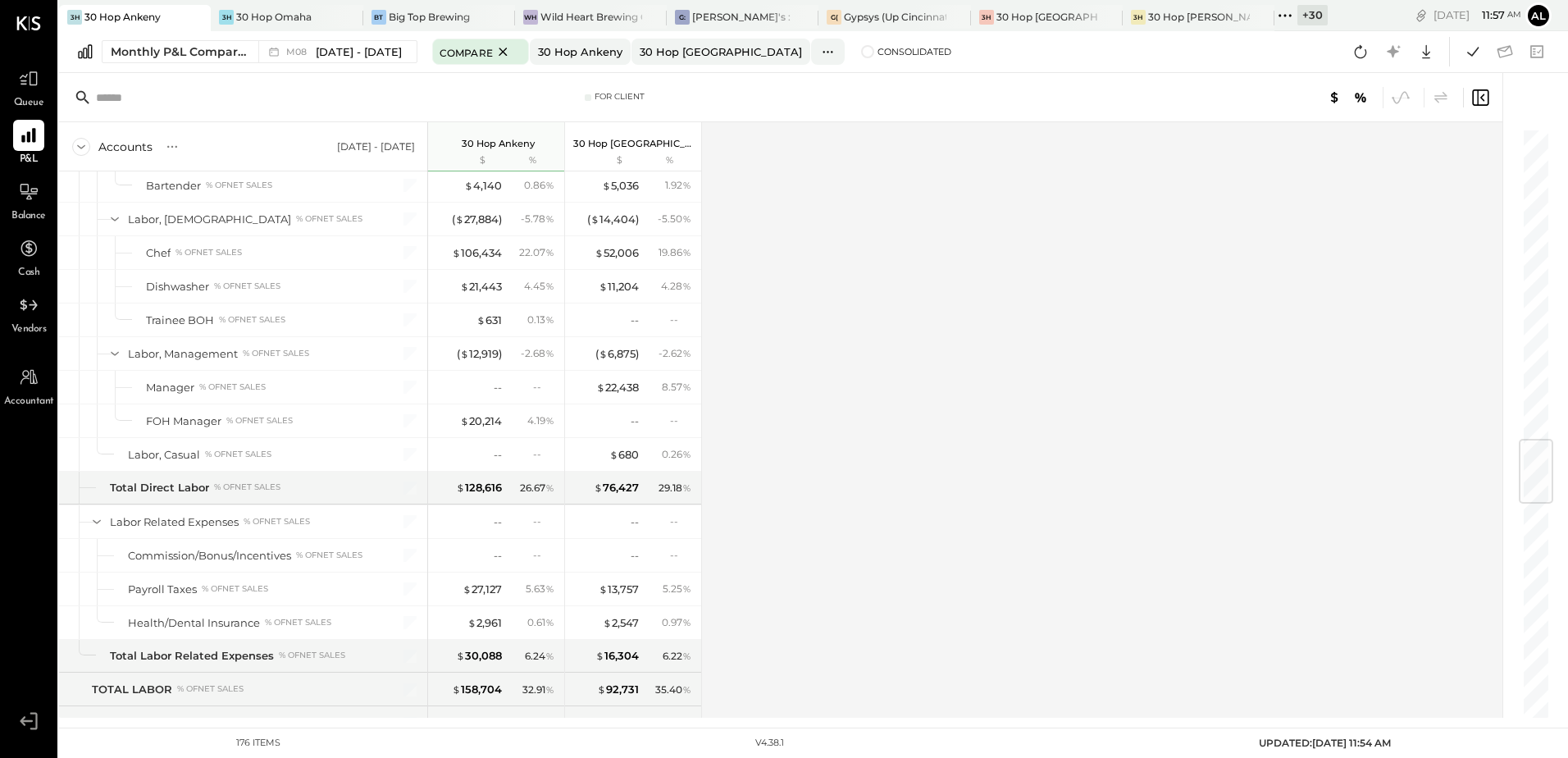
scroll to position [2625, 0]
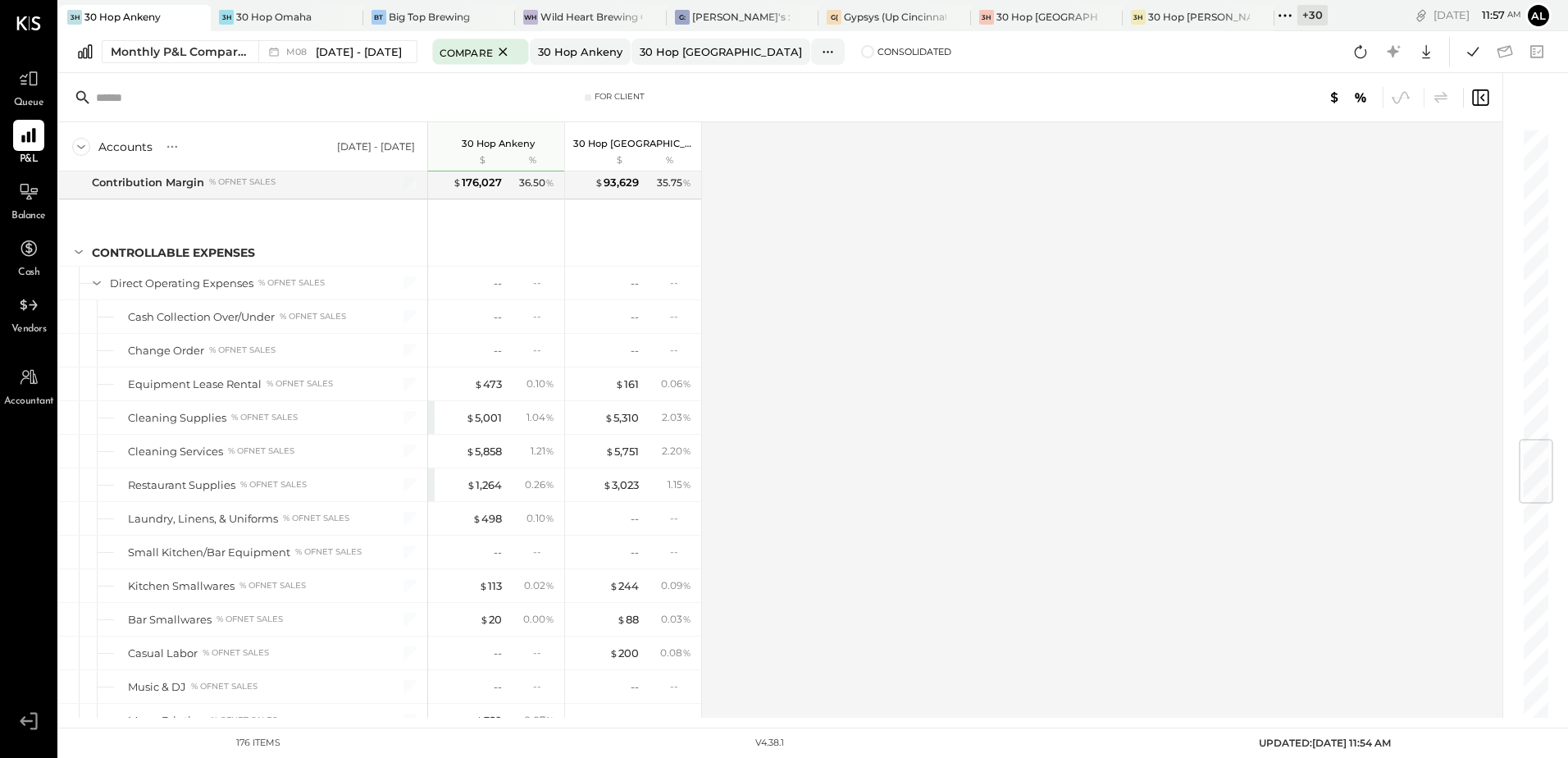
drag, startPoint x: 748, startPoint y: 251, endPoint x: 686, endPoint y: 251, distance: 62.0
click at [748, 251] on div "Accounts S % GL [DATE] - [DATE] 30 Hop Ankeny $ % 30 Hop [GEOGRAPHIC_DATA] $ % …" at bounding box center [782, 420] width 1446 height 596
